Goal: Task Accomplishment & Management: Complete application form

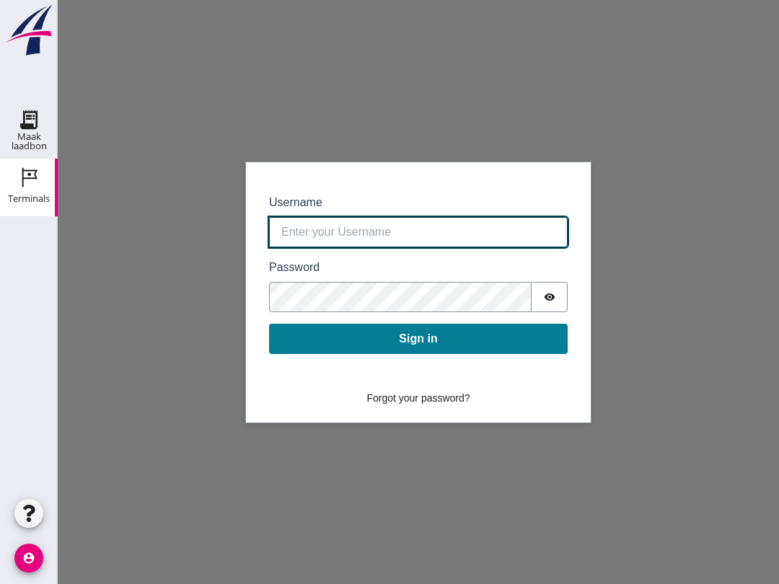
click at [359, 227] on input "Username" at bounding box center [418, 232] width 299 height 30
type input "[EMAIL_ADDRESS][DOMAIN_NAME]"
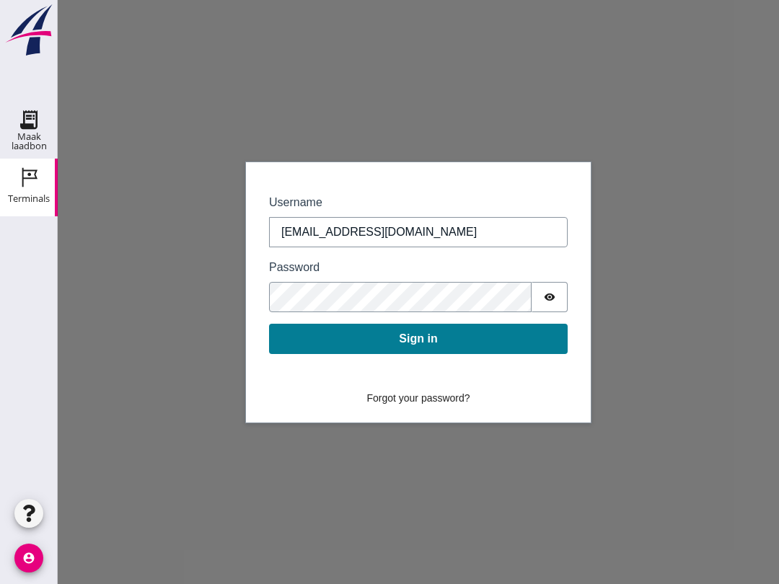
click at [437, 343] on button "Sign in" at bounding box center [418, 339] width 299 height 30
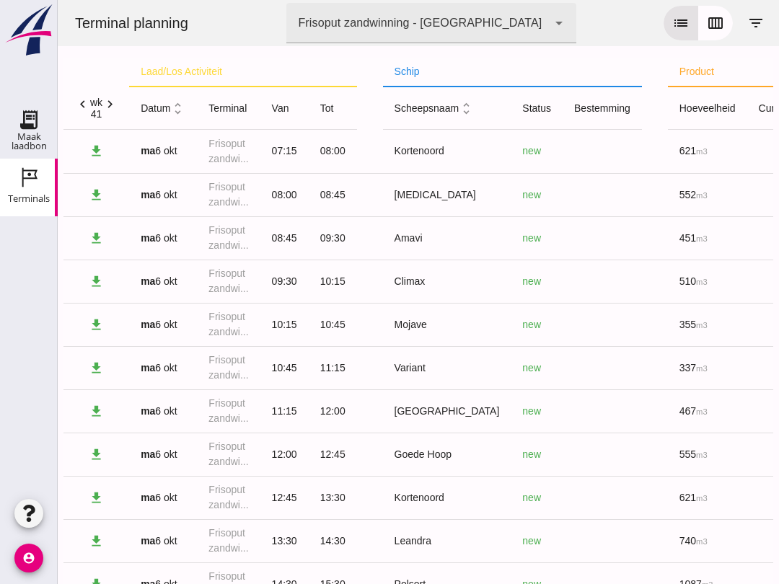
click at [683, 17] on icon "list" at bounding box center [680, 22] width 17 height 17
click at [724, 26] on icon "calendar_view_week" at bounding box center [715, 22] width 17 height 17
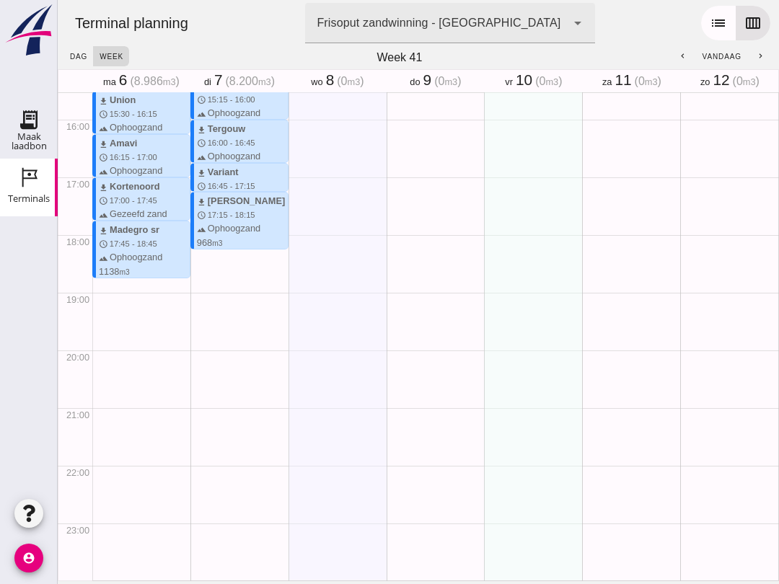
scroll to position [896, 0]
click at [27, 116] on use at bounding box center [28, 119] width 23 height 23
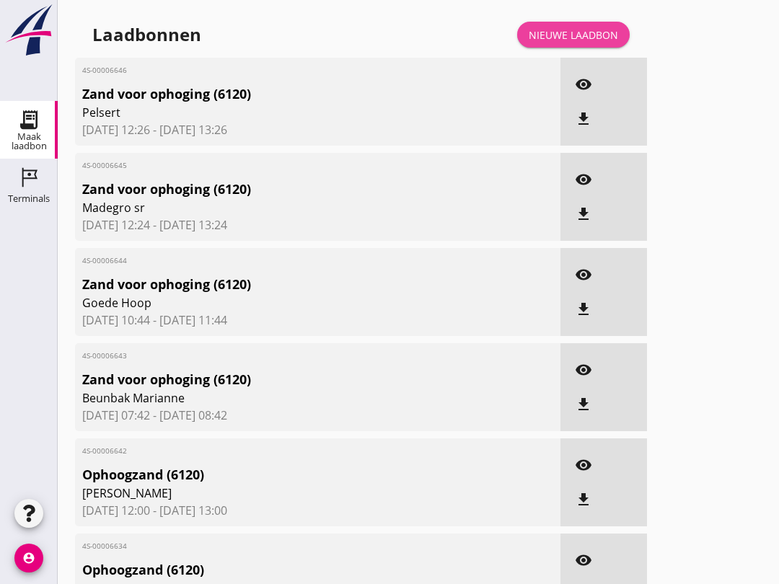
click at [594, 43] on div "Nieuwe laadbon" at bounding box center [573, 34] width 89 height 15
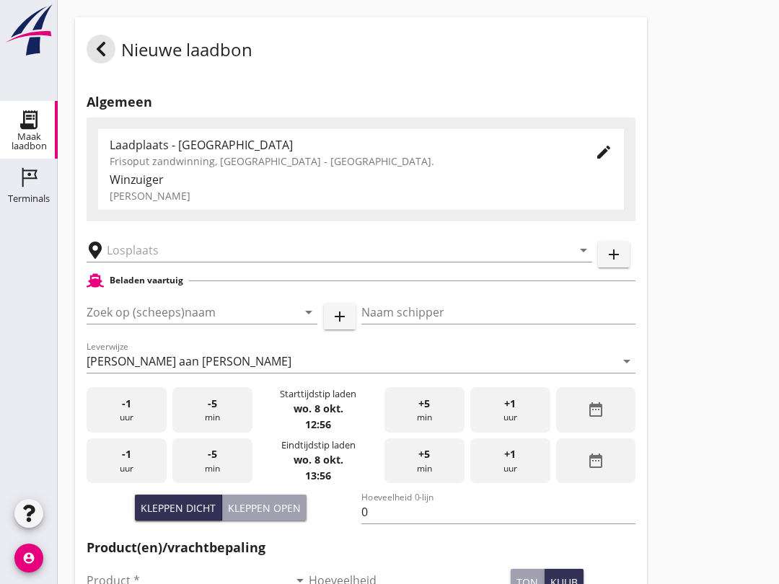
click at [155, 320] on input "Zoek op (scheeps)naam" at bounding box center [182, 312] width 190 height 23
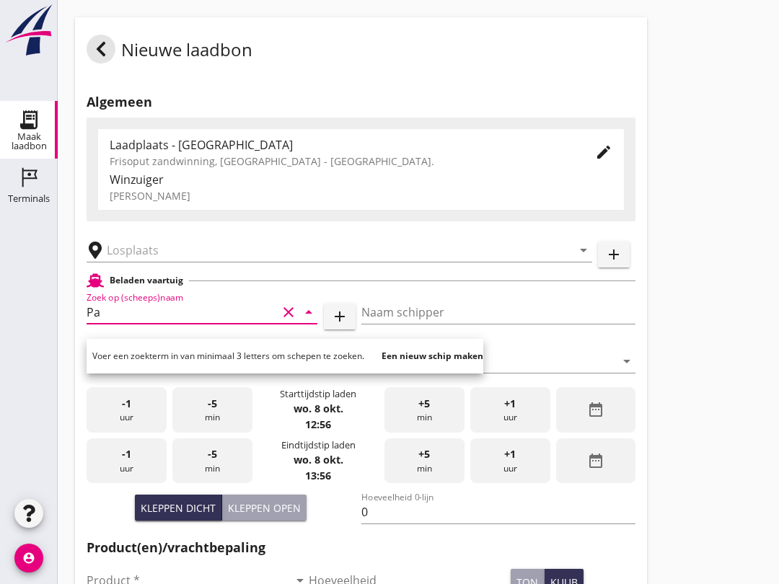
type input "P"
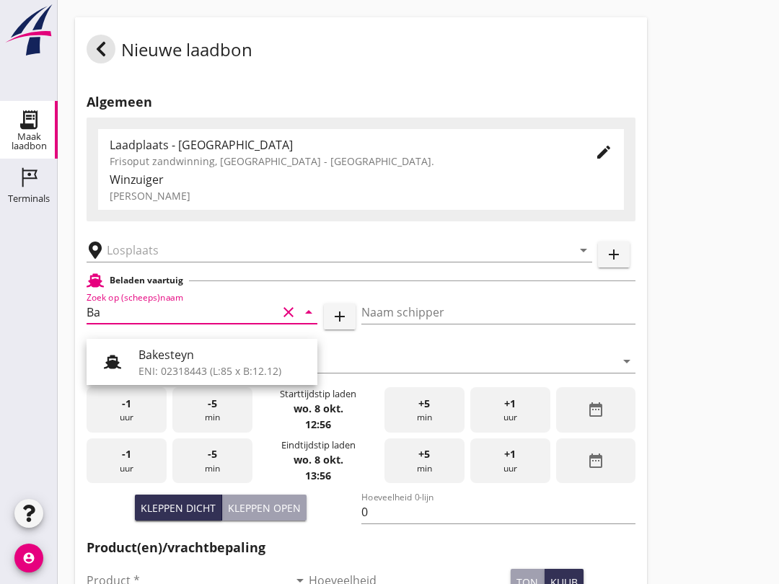
type input "B"
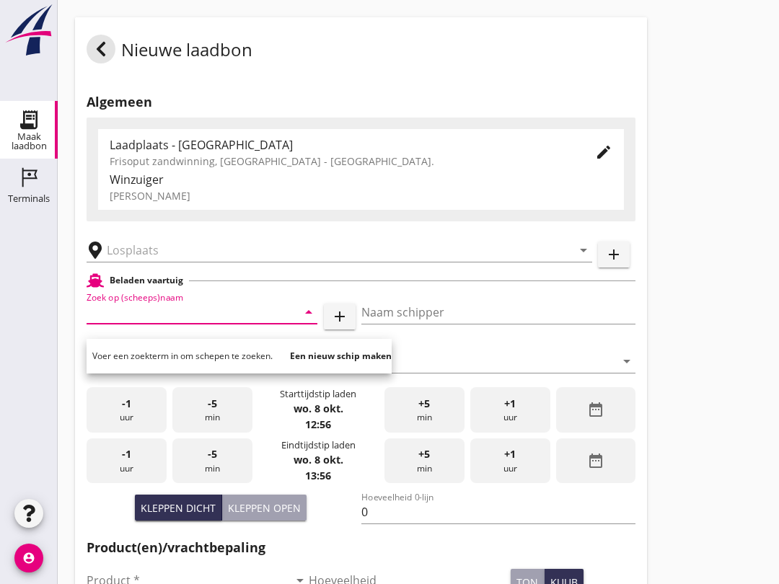
click at [189, 324] on input "Zoek op (scheeps)naam" at bounding box center [182, 312] width 190 height 23
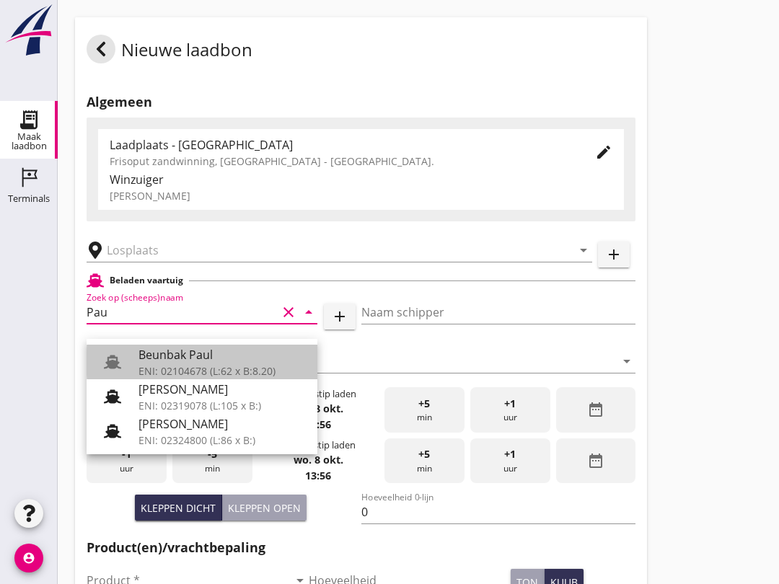
click at [216, 359] on div "Beunbak Paul" at bounding box center [222, 354] width 167 height 17
type input "Beunbak Paul"
type input "[PERSON_NAME]"
type input "576"
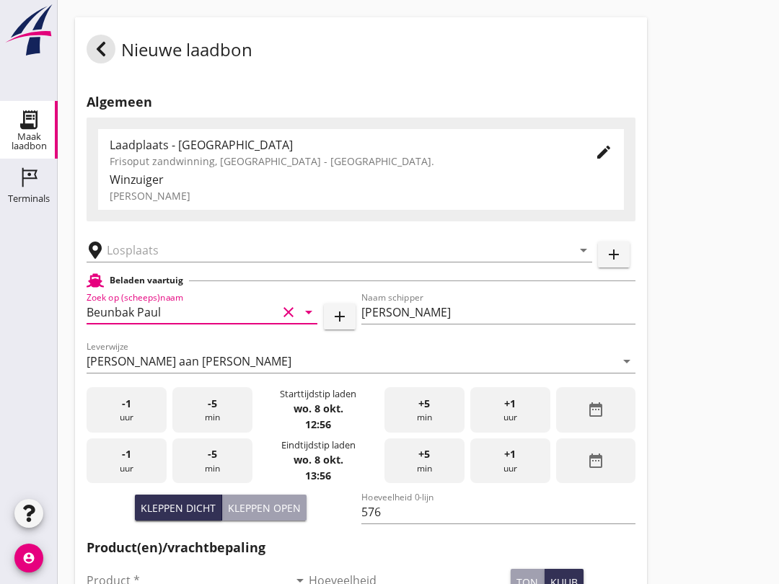
click at [152, 262] on input "text" at bounding box center [329, 250] width 445 height 23
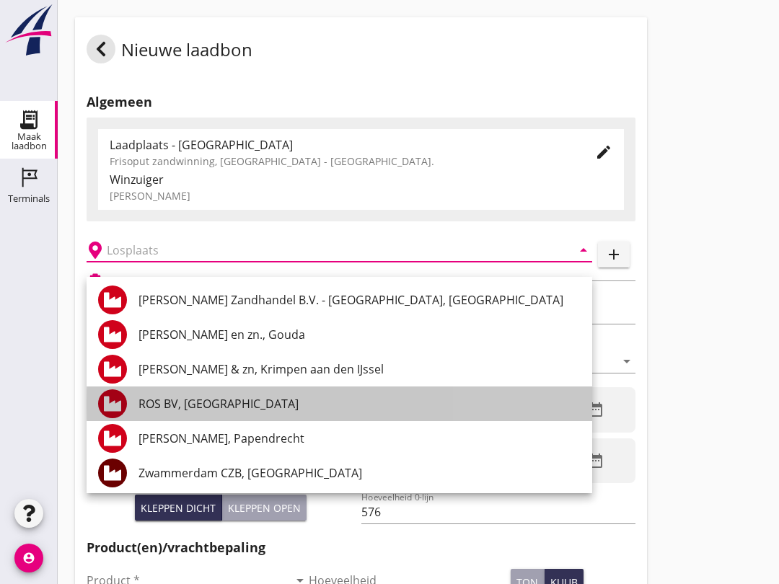
click at [219, 398] on div "ROS BV, [GEOGRAPHIC_DATA]" at bounding box center [360, 403] width 442 height 17
type input "ROS BV, [GEOGRAPHIC_DATA]"
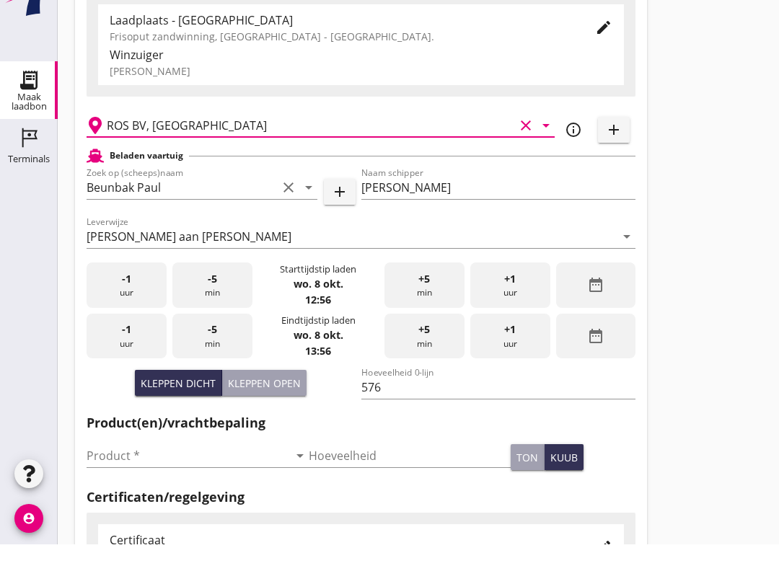
scroll to position [87, 0]
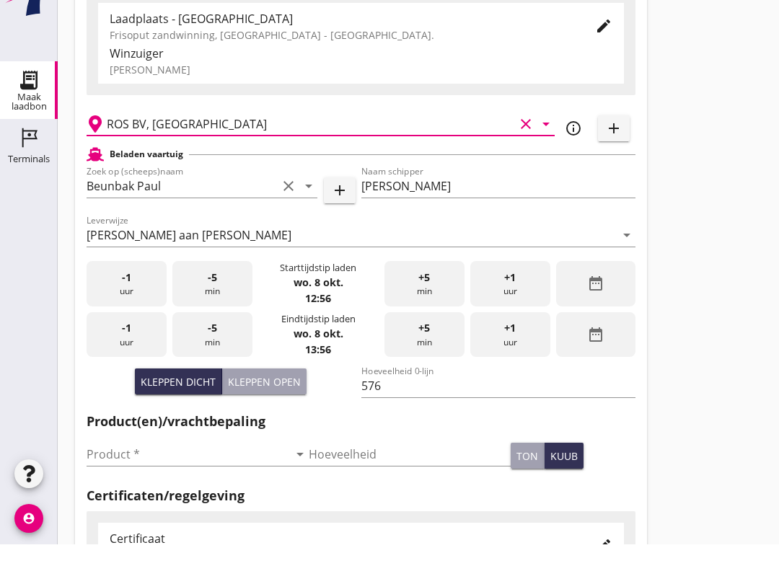
click at [167, 483] on input "Product *" at bounding box center [188, 494] width 202 height 23
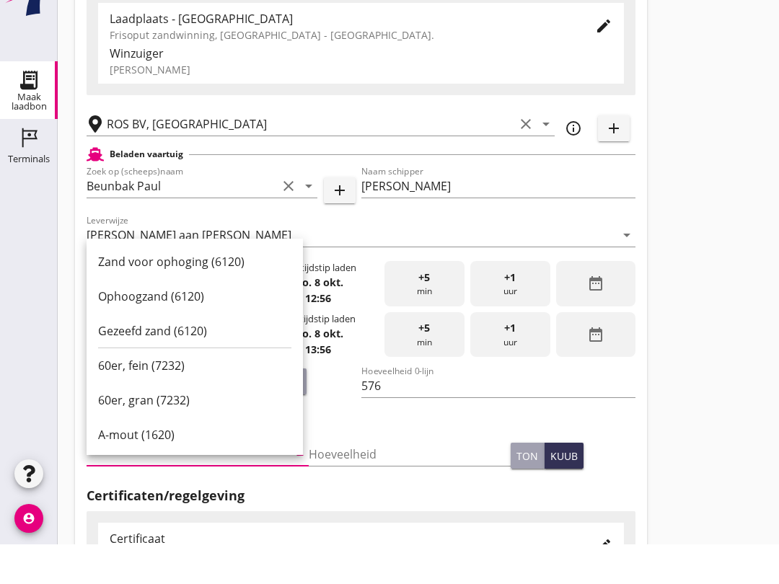
click at [195, 328] on div "Ophoogzand (6120)" at bounding box center [194, 336] width 193 height 17
type input "Ophoogzand (6120)"
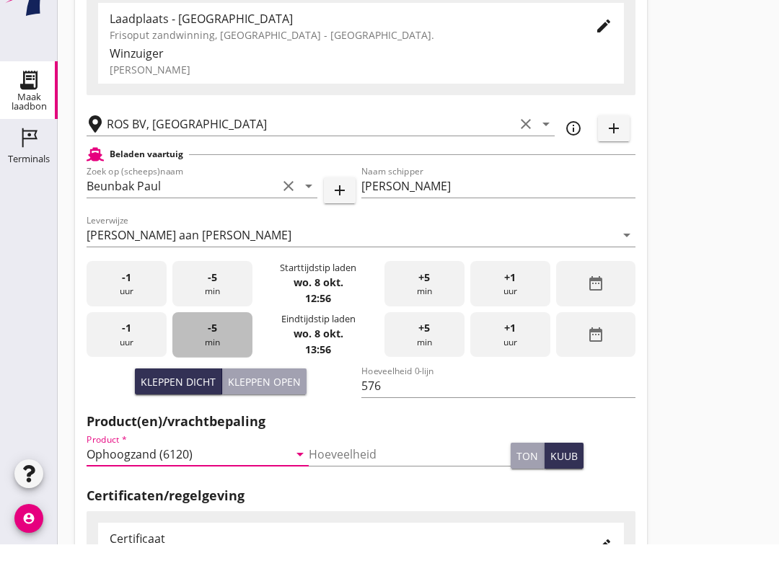
click at [215, 352] on div "-5 min" at bounding box center [212, 374] width 80 height 45
click at [211, 352] on div "-5 min" at bounding box center [212, 374] width 80 height 45
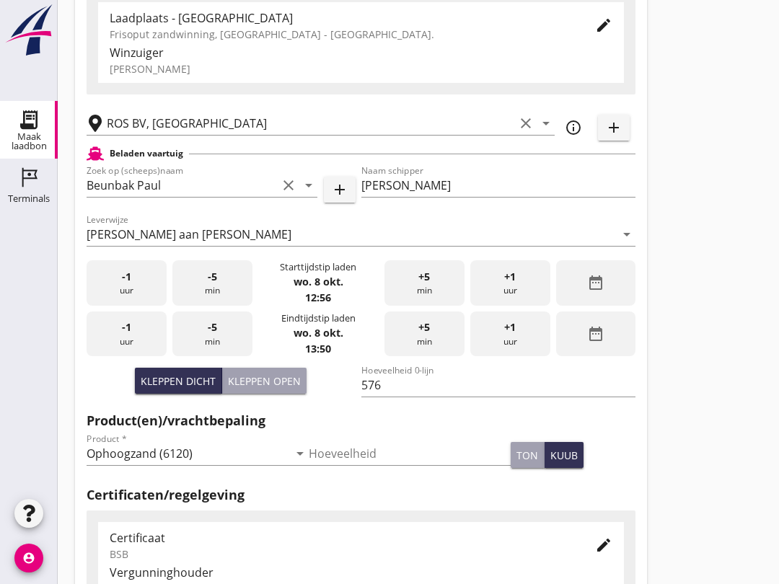
click at [215, 355] on div "-5 min" at bounding box center [212, 334] width 80 height 45
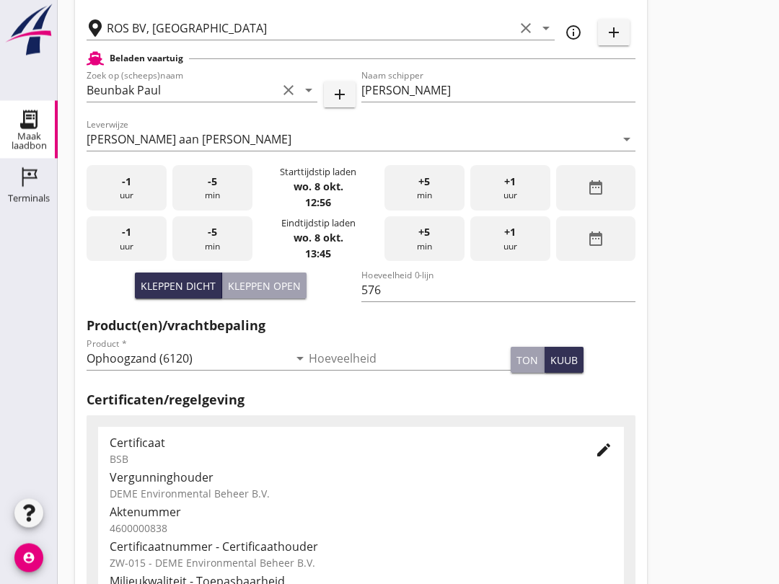
scroll to position [459, 0]
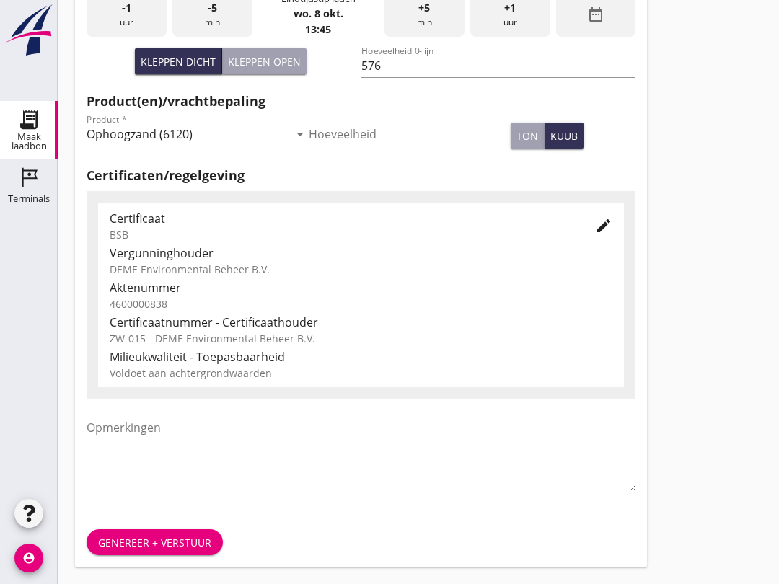
click at [174, 530] on button "Genereer + verstuur" at bounding box center [155, 543] width 136 height 26
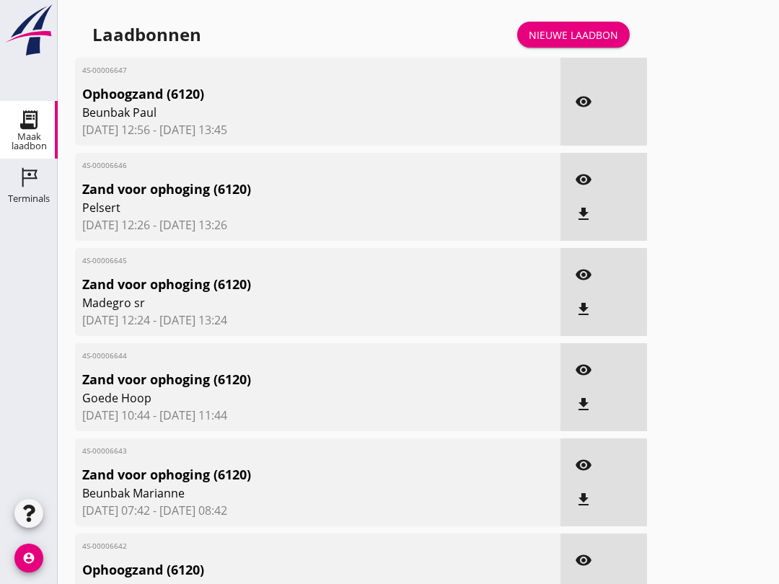
click at [605, 43] on div "Nieuwe laadbon" at bounding box center [573, 34] width 89 height 15
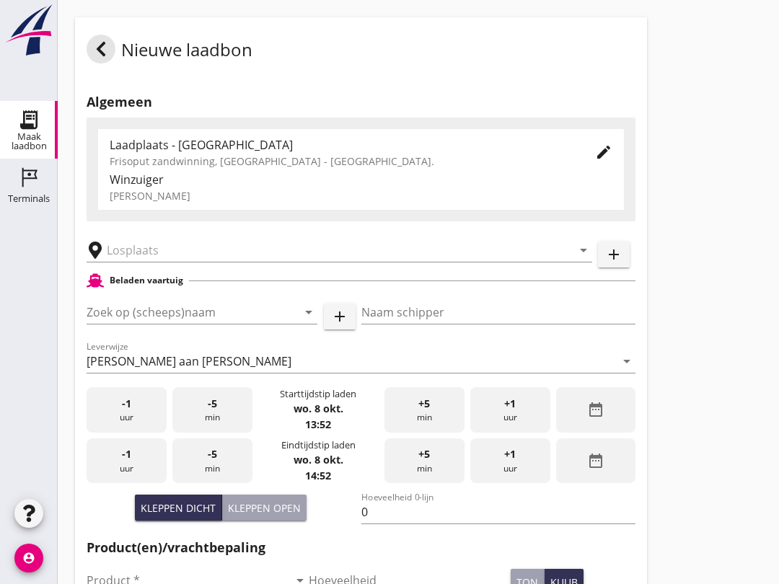
click at [125, 322] on input "Zoek op (scheeps)naam" at bounding box center [182, 312] width 190 height 23
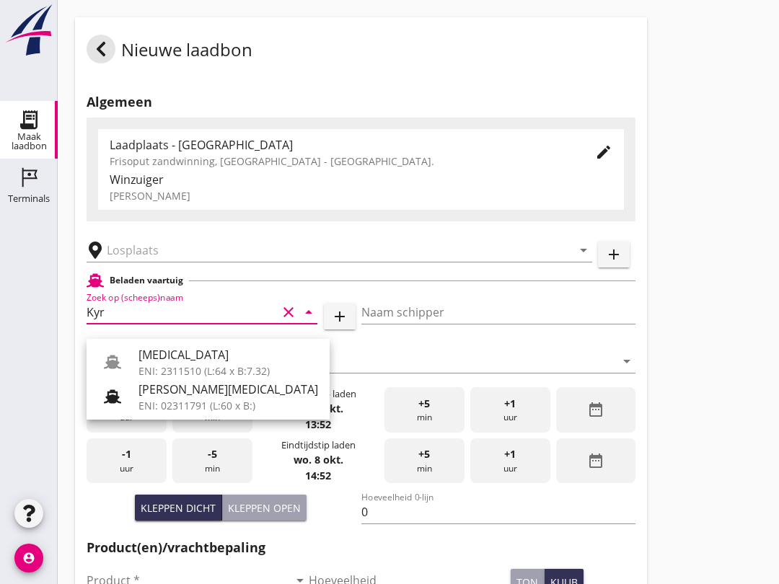
click at [130, 359] on div at bounding box center [118, 362] width 40 height 29
type input "[MEDICAL_DATA]"
type input "[PERSON_NAME]"
type input "552"
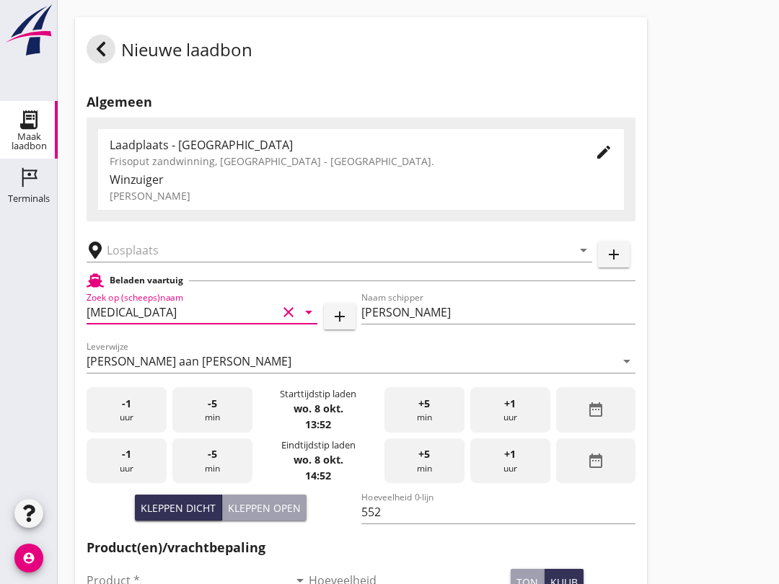
click at [136, 262] on input "text" at bounding box center [329, 250] width 445 height 23
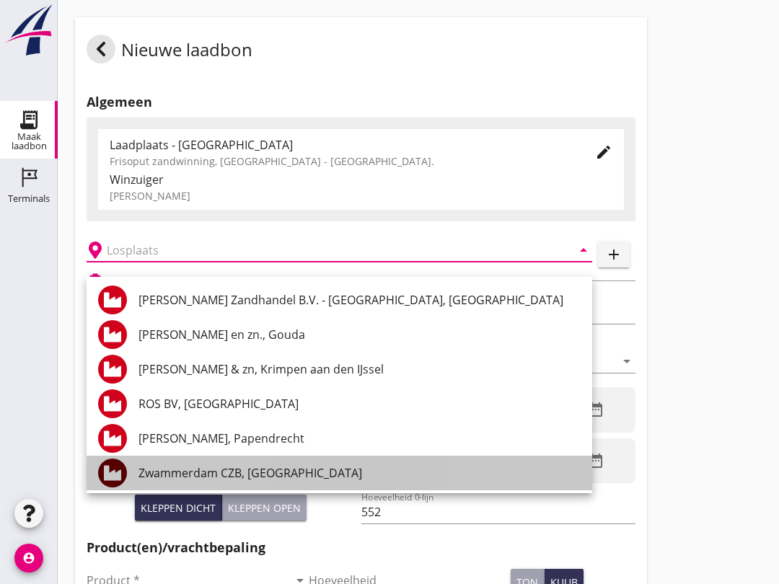
click at [276, 488] on div "Zwammerdam CZB, [GEOGRAPHIC_DATA]" at bounding box center [360, 473] width 442 height 35
type input "Zwammerdam CZB, [GEOGRAPHIC_DATA]"
